Goal: Task Accomplishment & Management: Manage account settings

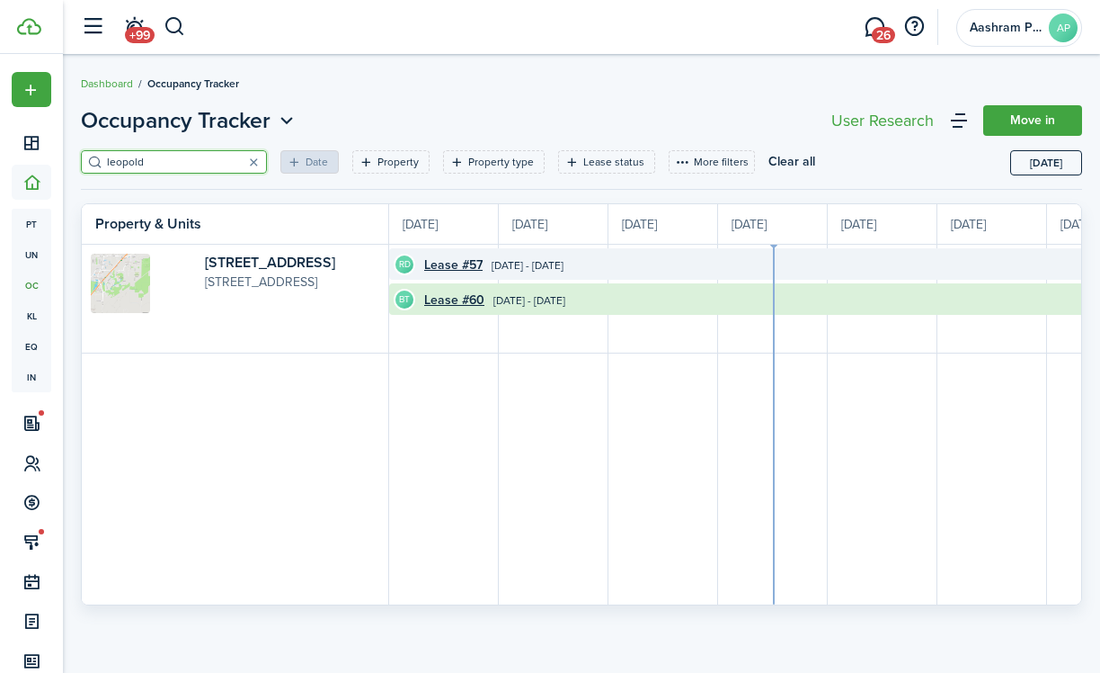
scroll to position [0, 329]
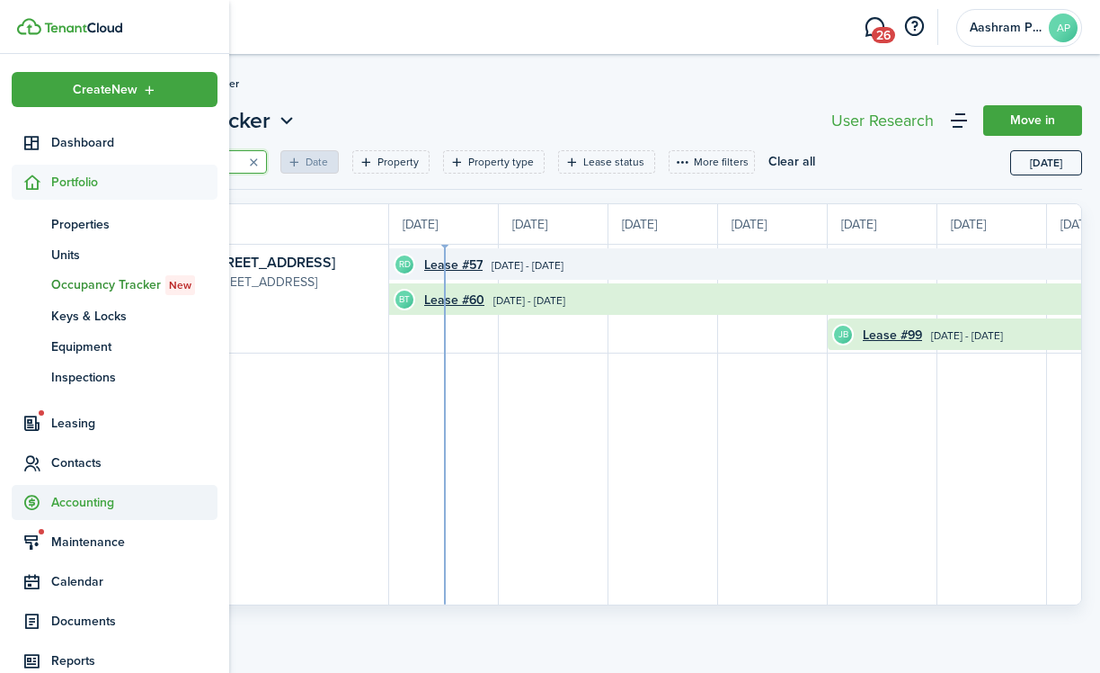
click at [76, 498] on span "Accounting" at bounding box center [134, 502] width 166 height 19
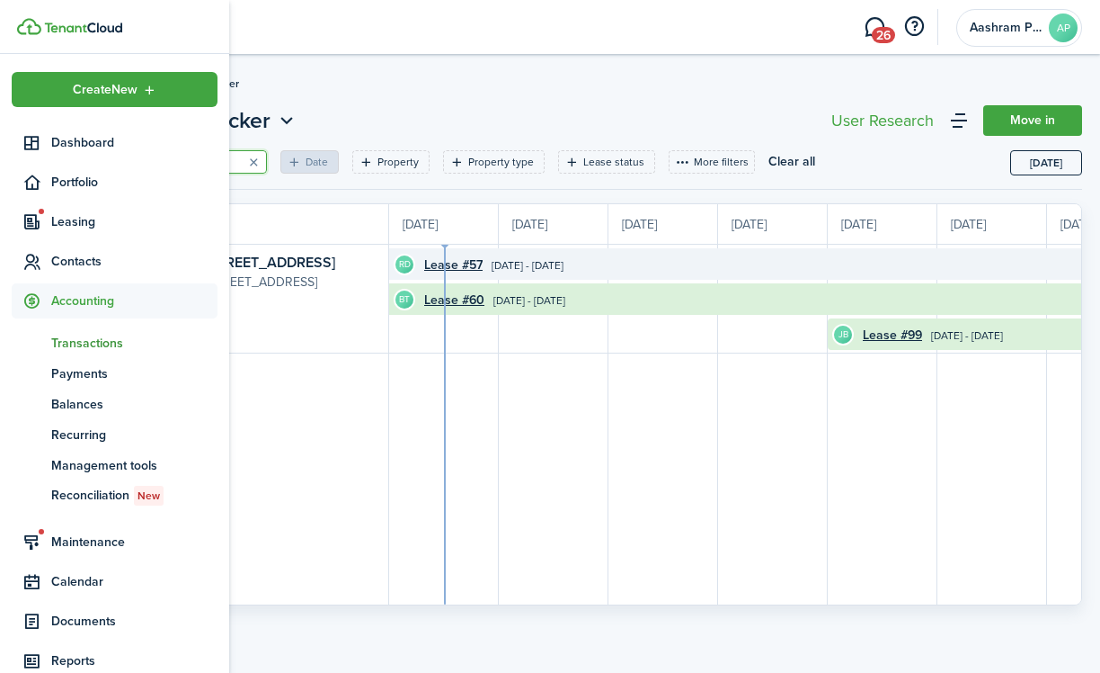
click at [85, 343] on span "Transactions" at bounding box center [134, 343] width 166 height 19
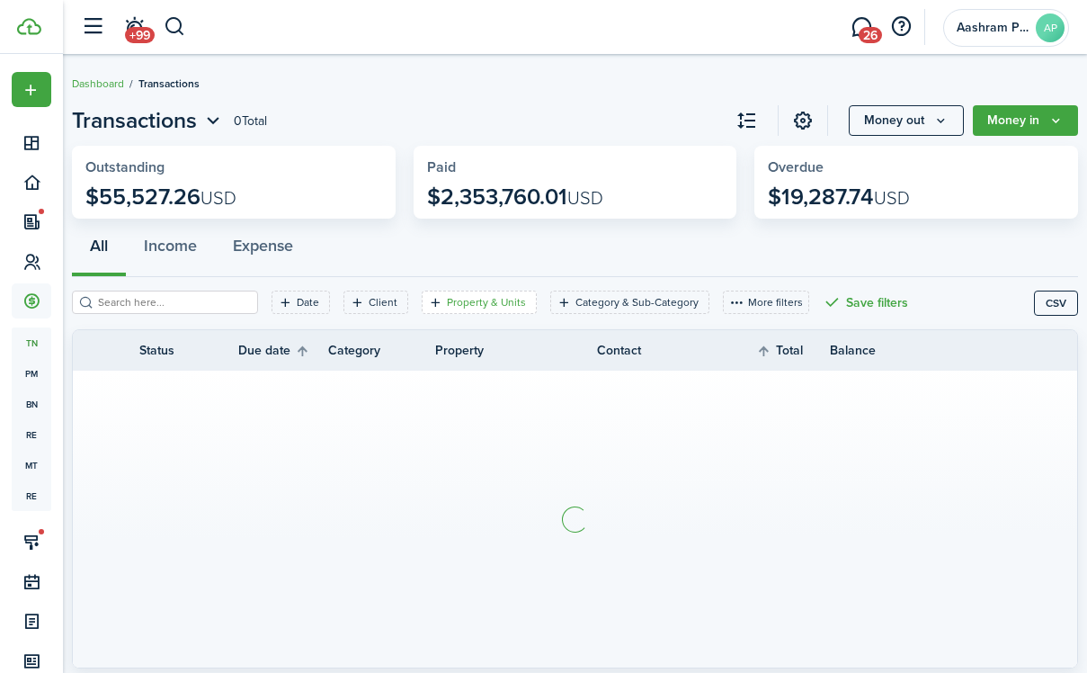
click at [447, 298] on filter-tag-label "Property & Units" at bounding box center [486, 302] width 79 height 16
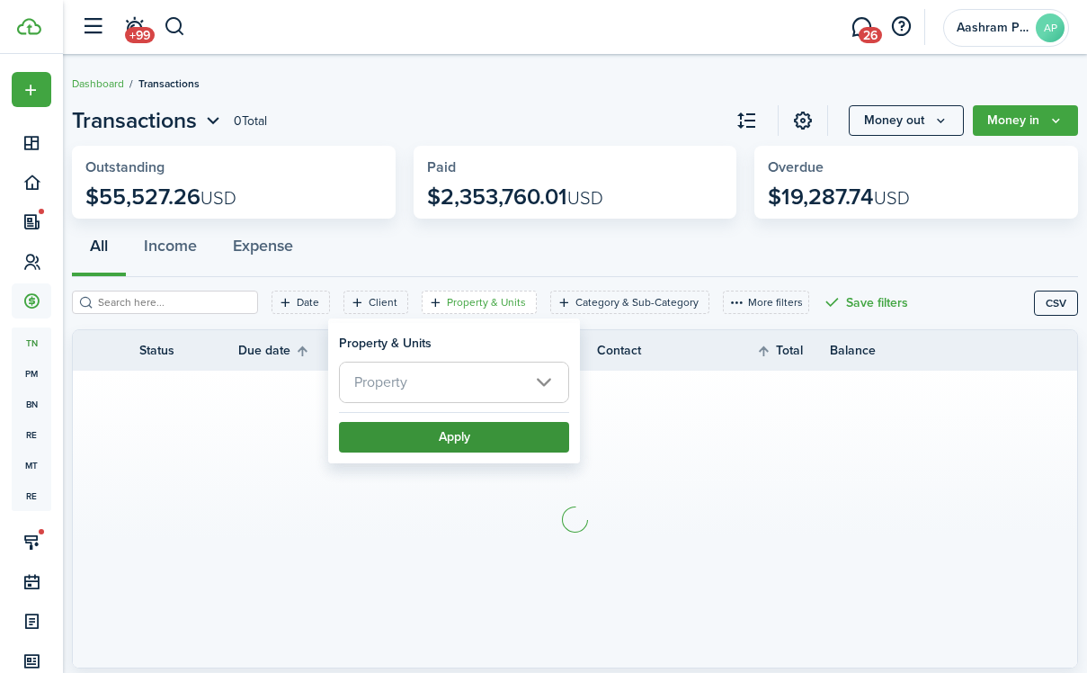
click at [461, 379] on span "Property" at bounding box center [454, 382] width 228 height 40
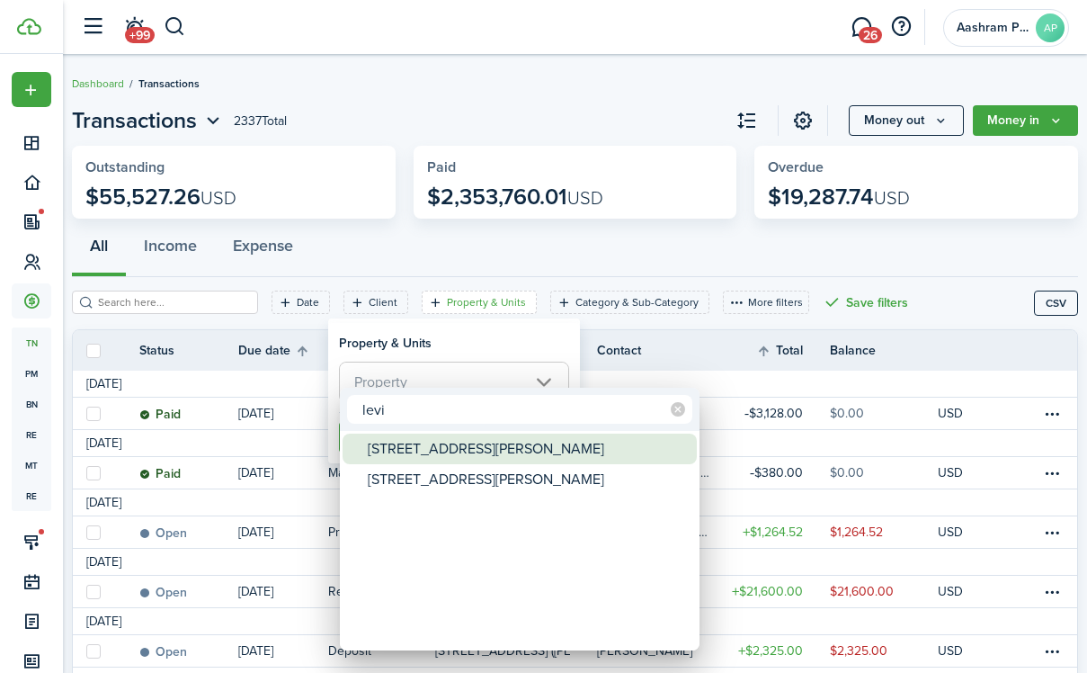
type input "levi"
click at [460, 455] on div "[STREET_ADDRESS][PERSON_NAME]" at bounding box center [527, 448] width 318 height 31
type input "[STREET_ADDRESS][PERSON_NAME]"
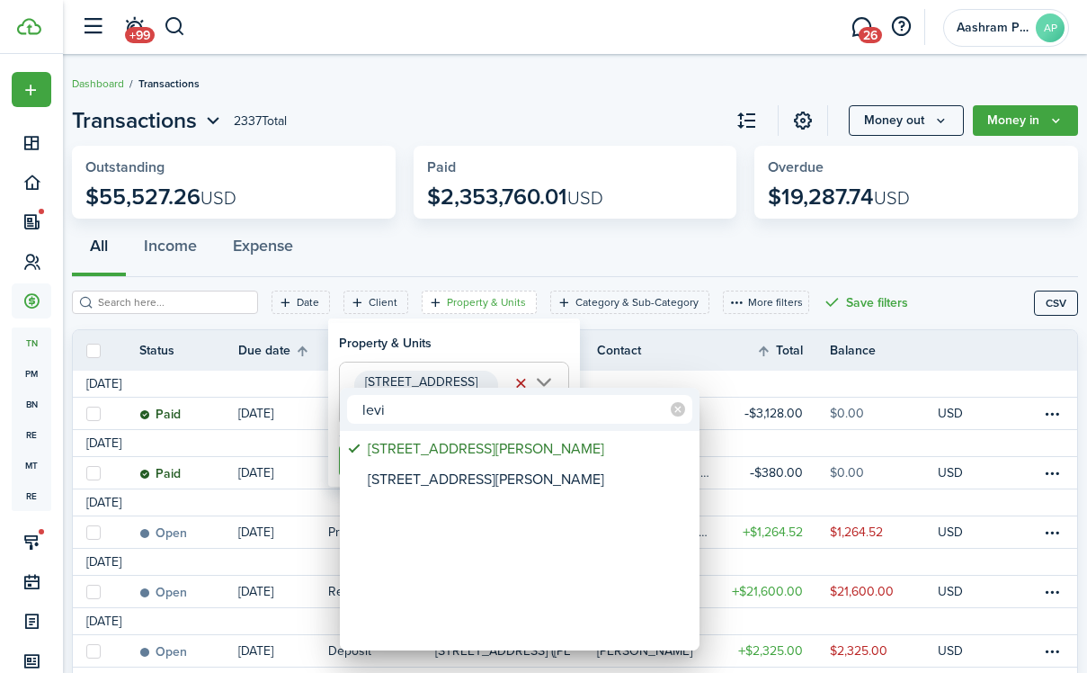
click at [477, 353] on div at bounding box center [543, 336] width 1375 height 960
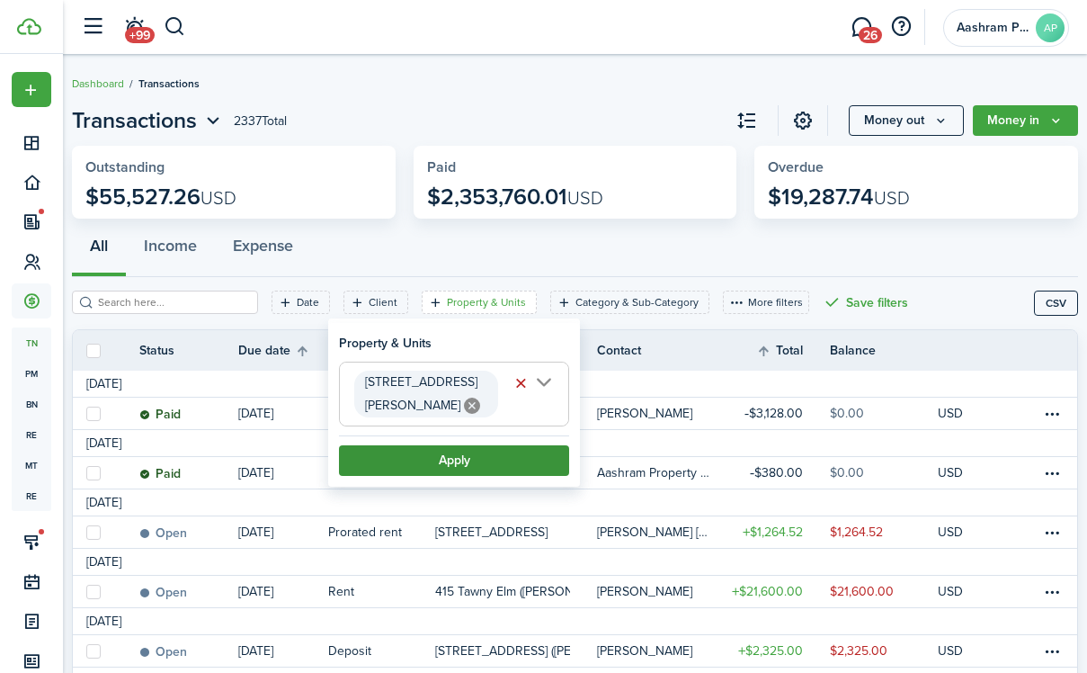
click at [491, 445] on button "Apply" at bounding box center [454, 460] width 230 height 31
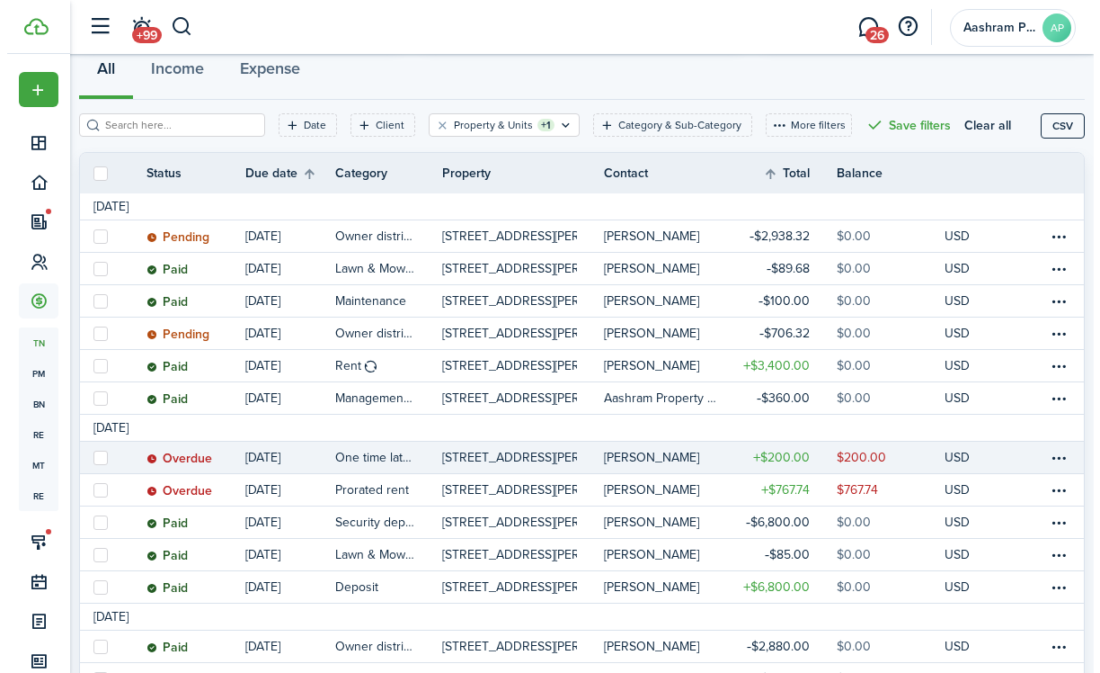
scroll to position [189, 0]
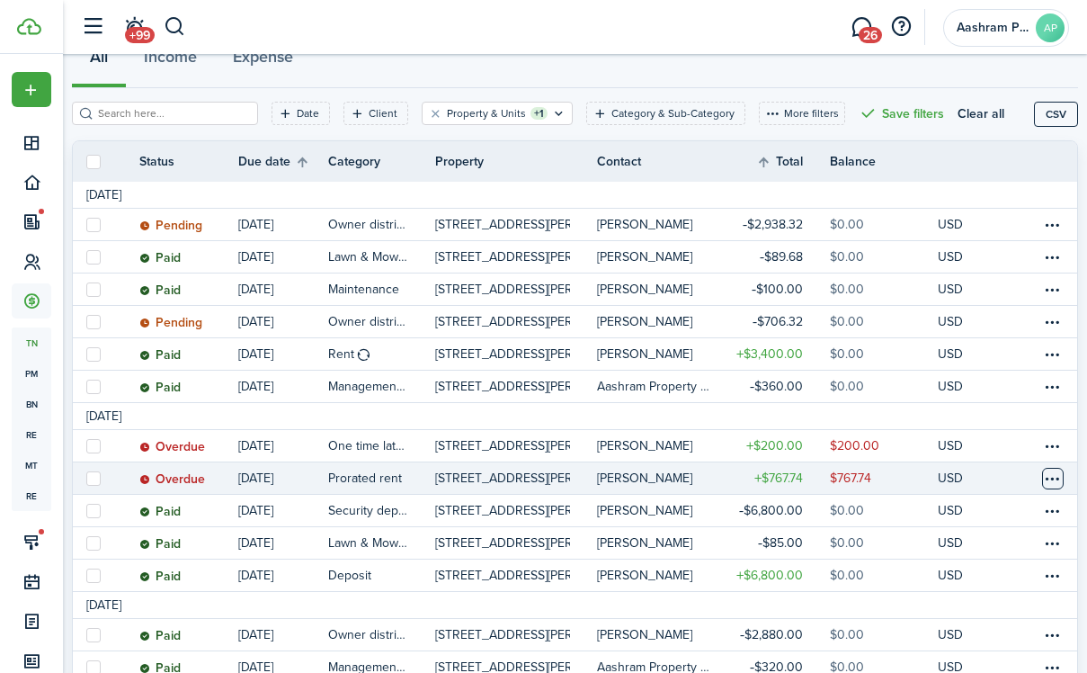
click at [1056, 477] on table-menu-btn-icon at bounding box center [1053, 479] width 22 height 22
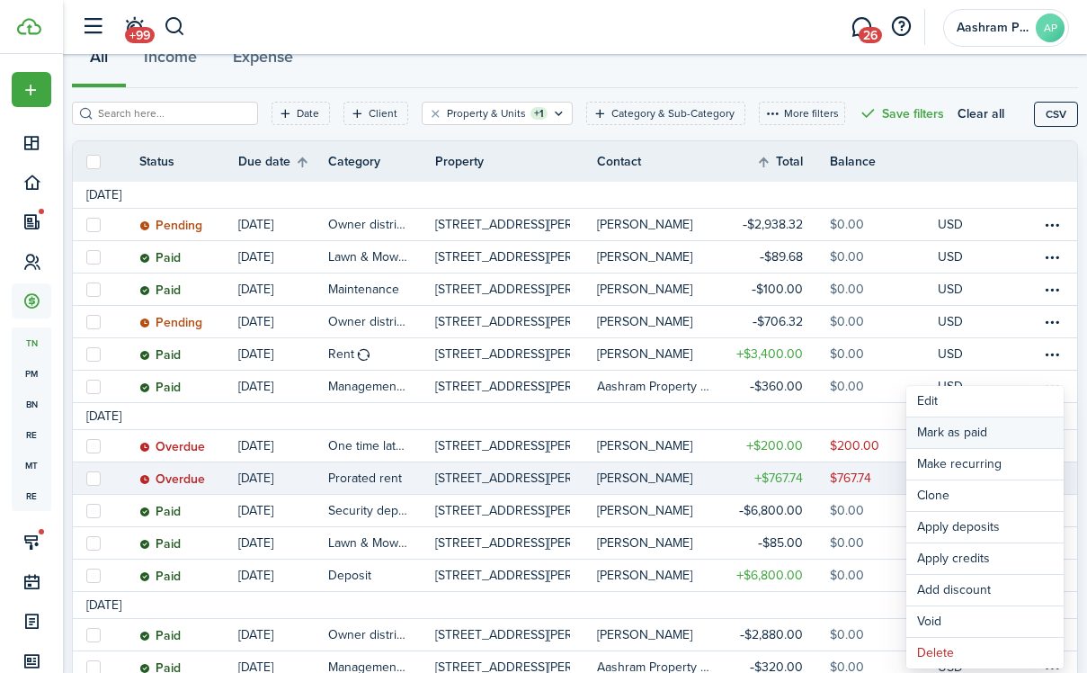
click at [1001, 432] on link "Mark as paid" at bounding box center [984, 432] width 157 height 31
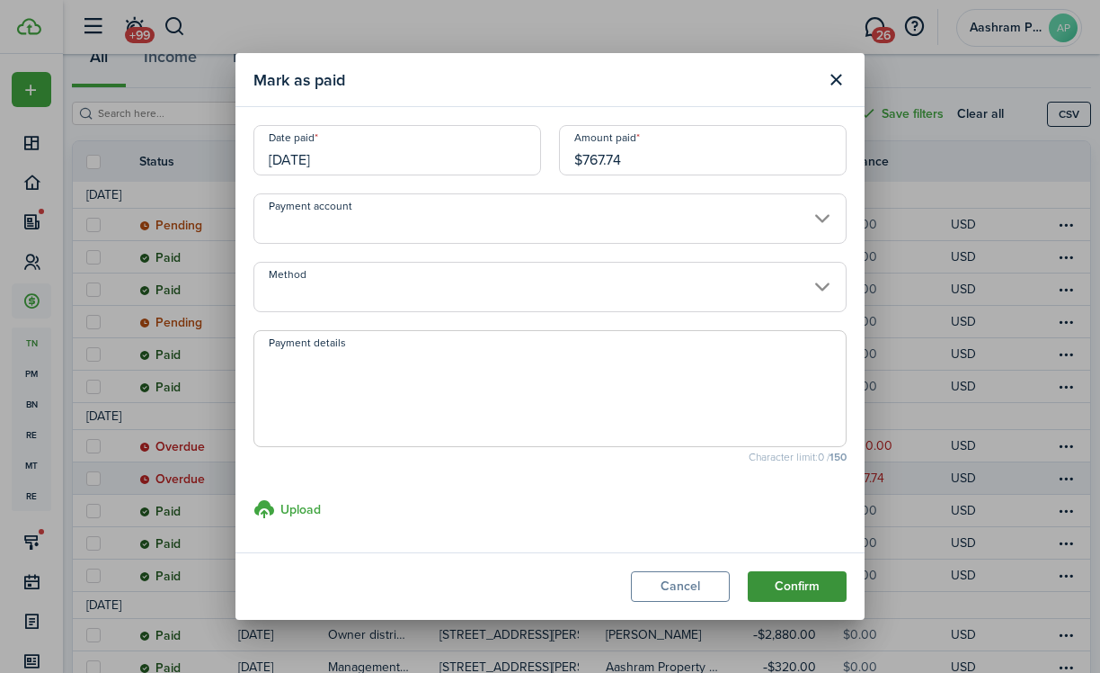
click at [793, 573] on button "Confirm" at bounding box center [797, 586] width 99 height 31
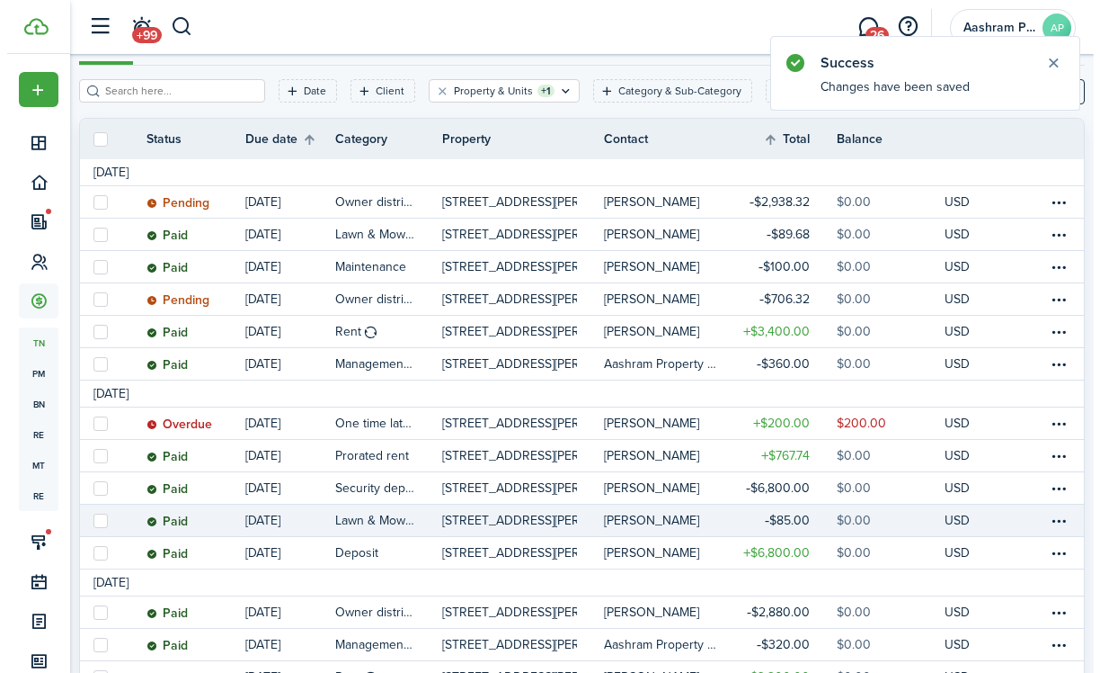
scroll to position [223, 0]
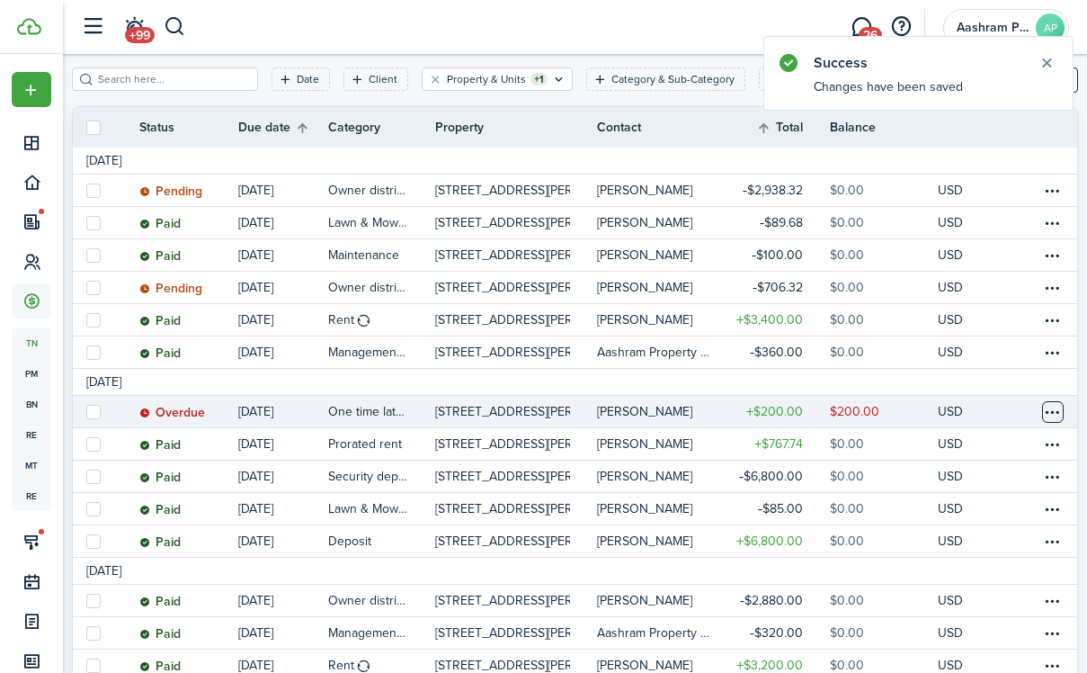
click at [1056, 410] on table-menu-btn-icon at bounding box center [1053, 412] width 22 height 22
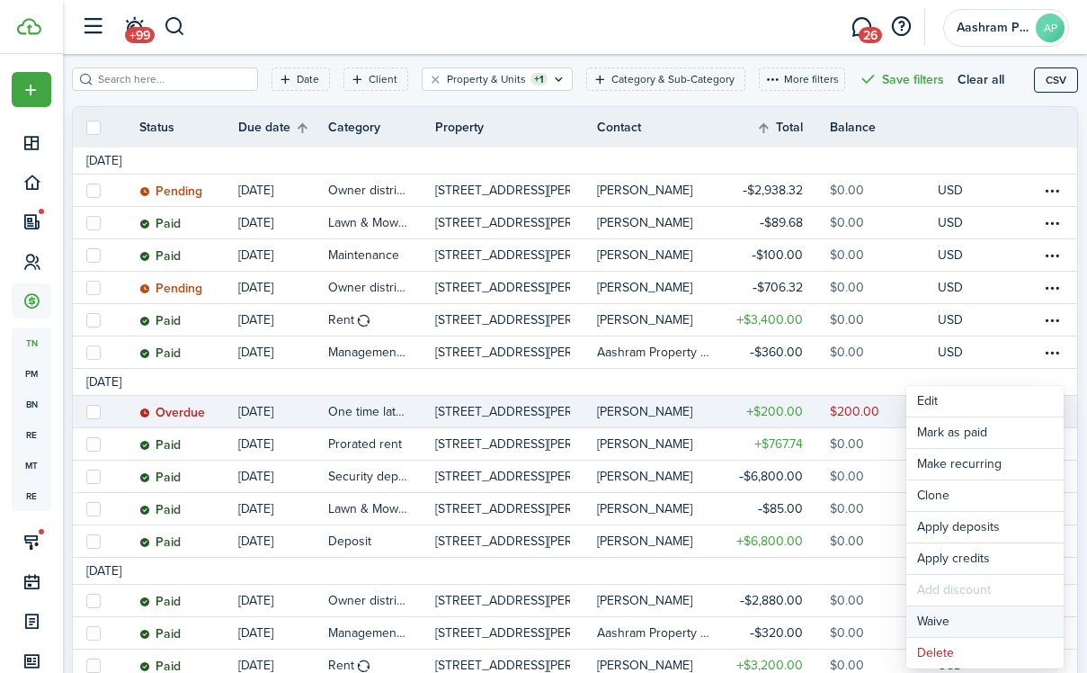
click at [962, 619] on button "Waive" at bounding box center [984, 621] width 157 height 31
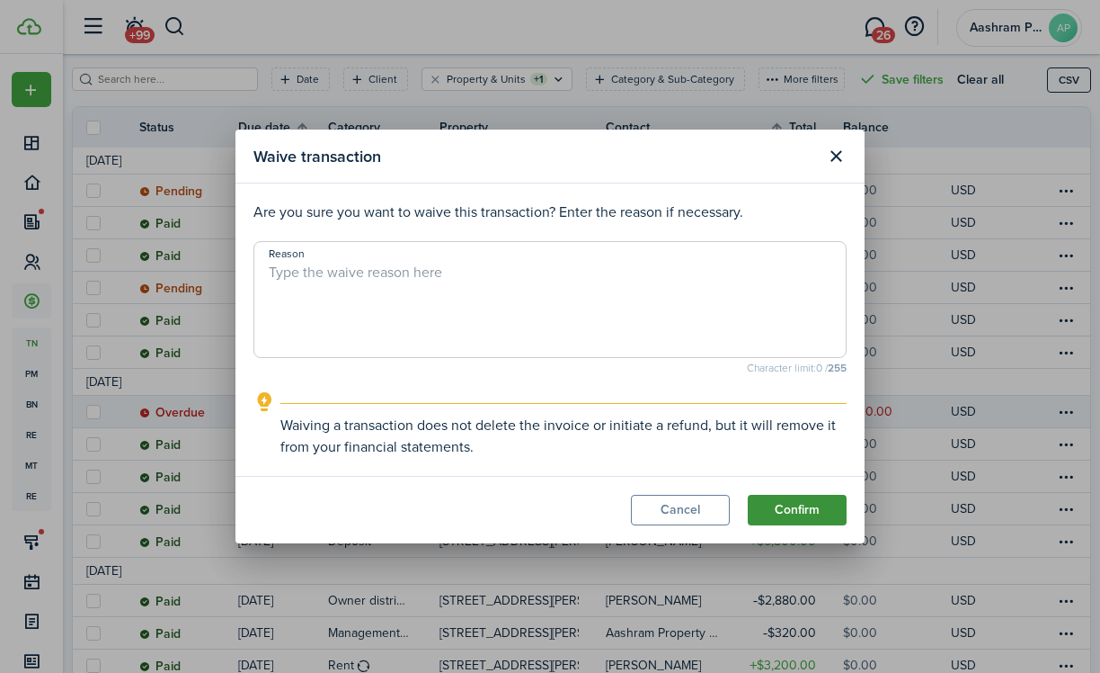
click at [796, 505] on button "Confirm" at bounding box center [797, 510] width 99 height 31
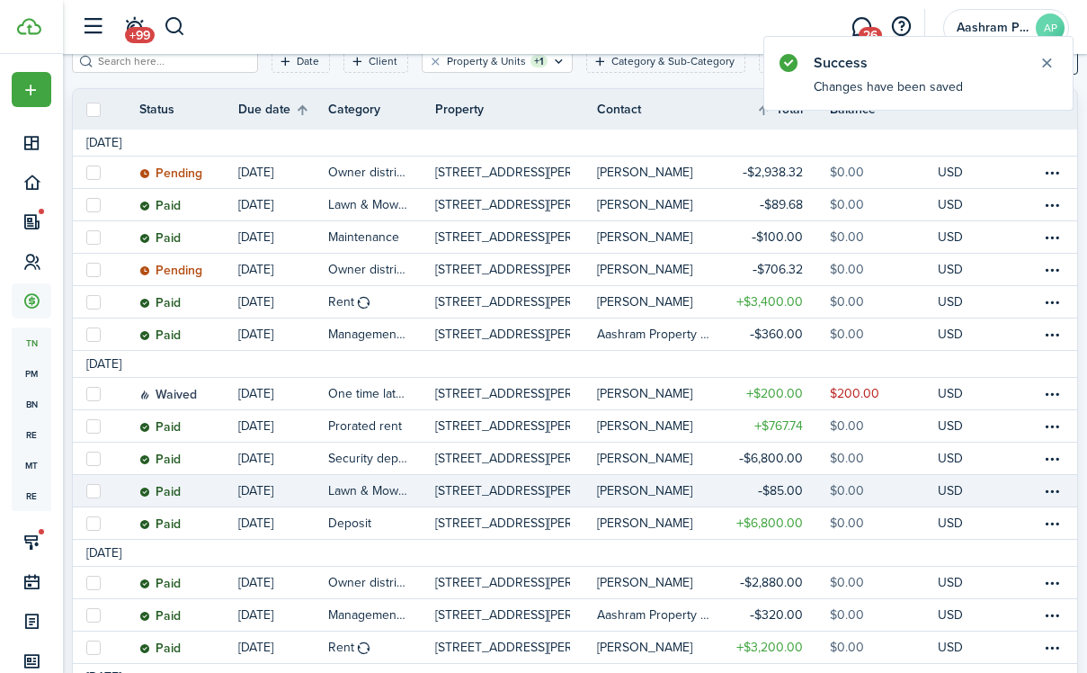
scroll to position [229, 0]
